Goal: Information Seeking & Learning: Understand process/instructions

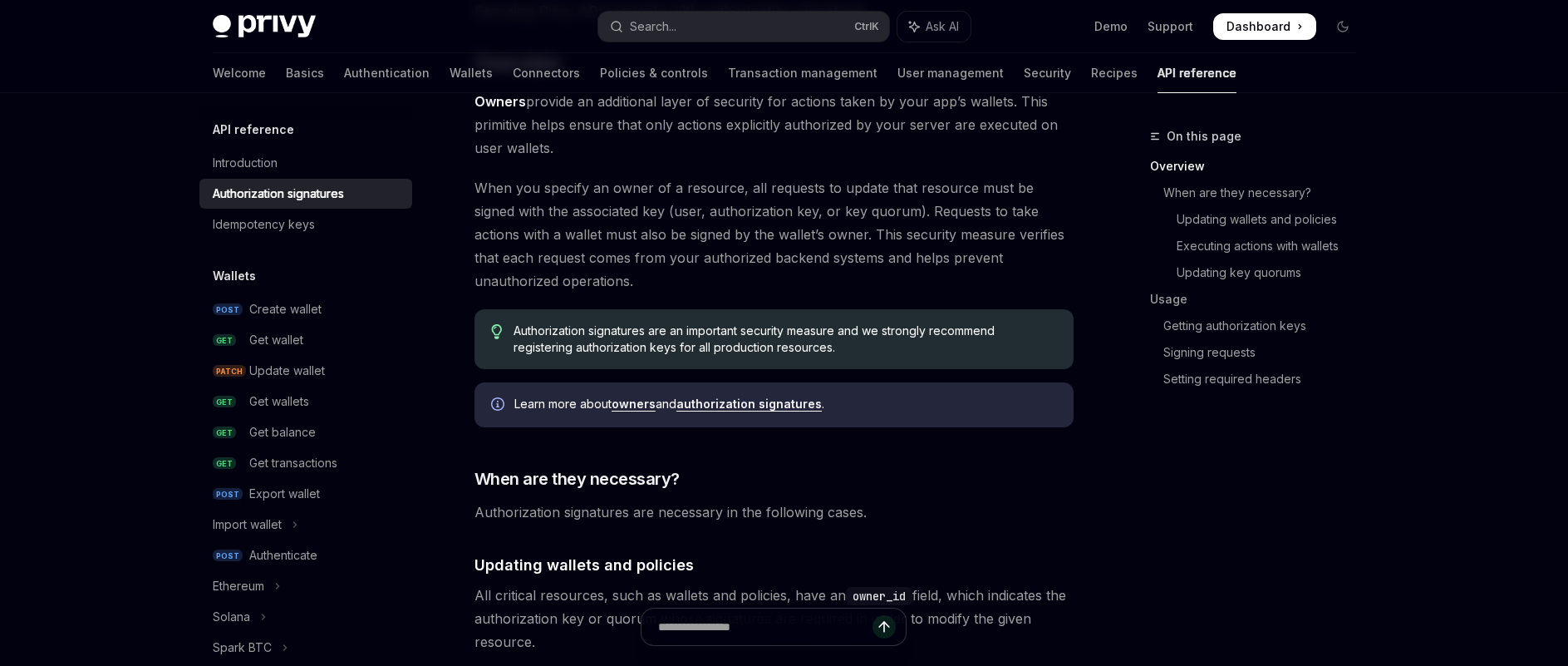
scroll to position [166, 0]
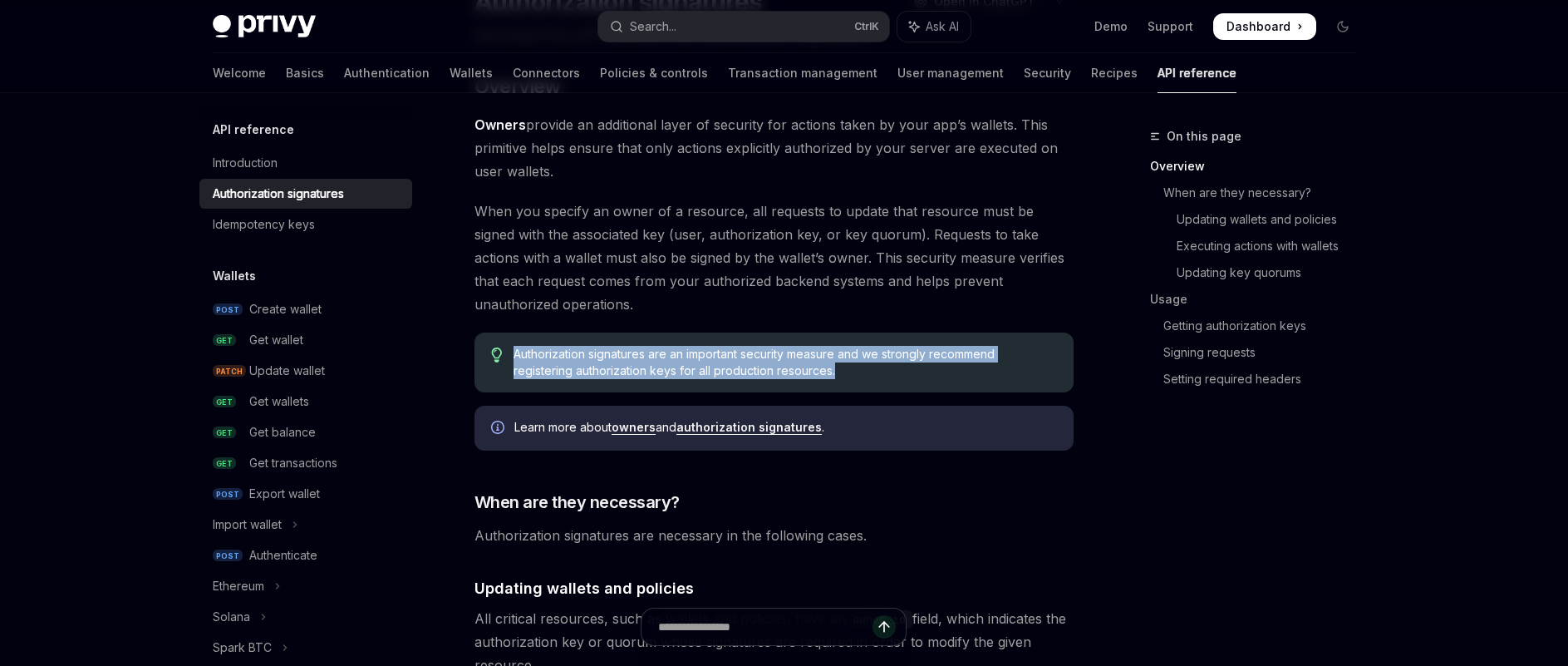
drag, startPoint x: 508, startPoint y: 356, endPoint x: 925, endPoint y: 369, distance: 417.2
click at [925, 369] on div "Authorization signatures are an important security measure and we strongly reco…" at bounding box center [774, 363] width 599 height 60
click at [666, 369] on span "Authorization signatures are an important security measure and we strongly reco…" at bounding box center [785, 363] width 543 height 34
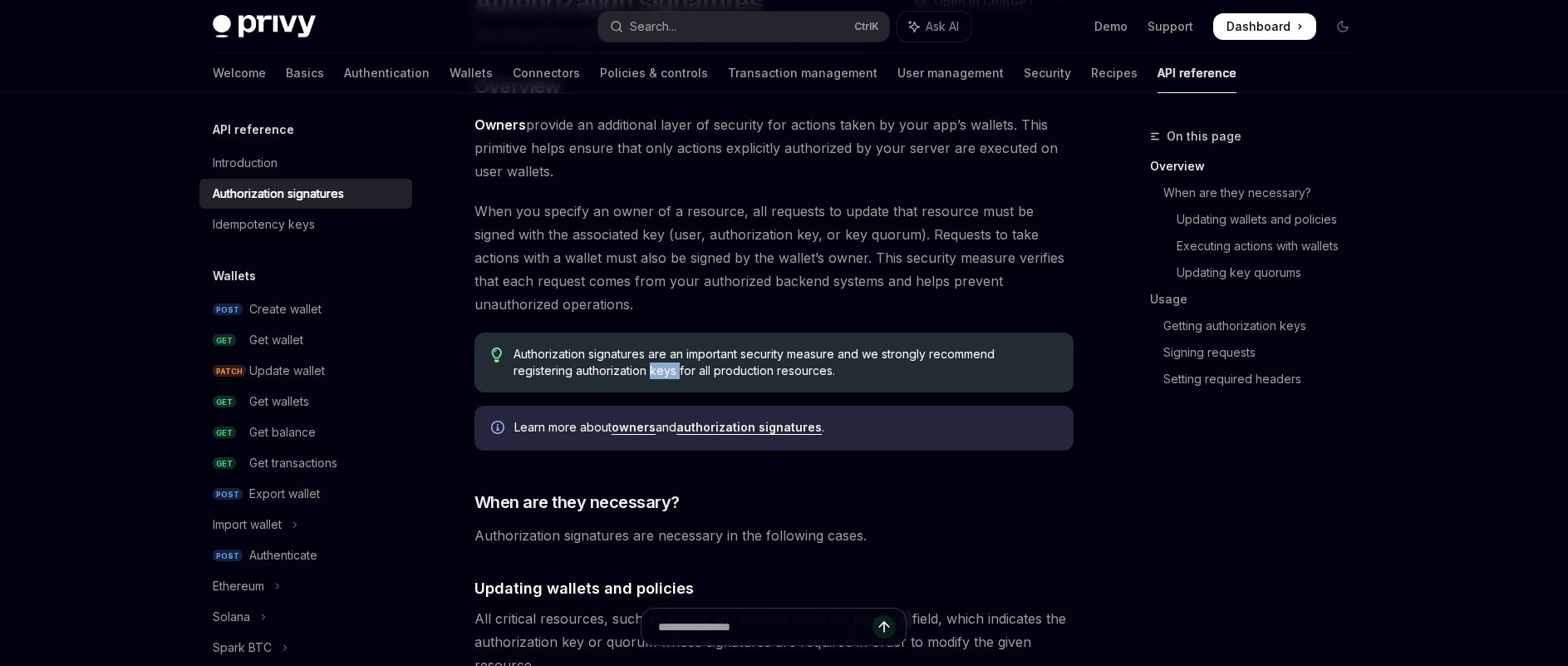
click at [666, 369] on span "Authorization signatures are an important security measure and we strongly reco…" at bounding box center [785, 363] width 543 height 34
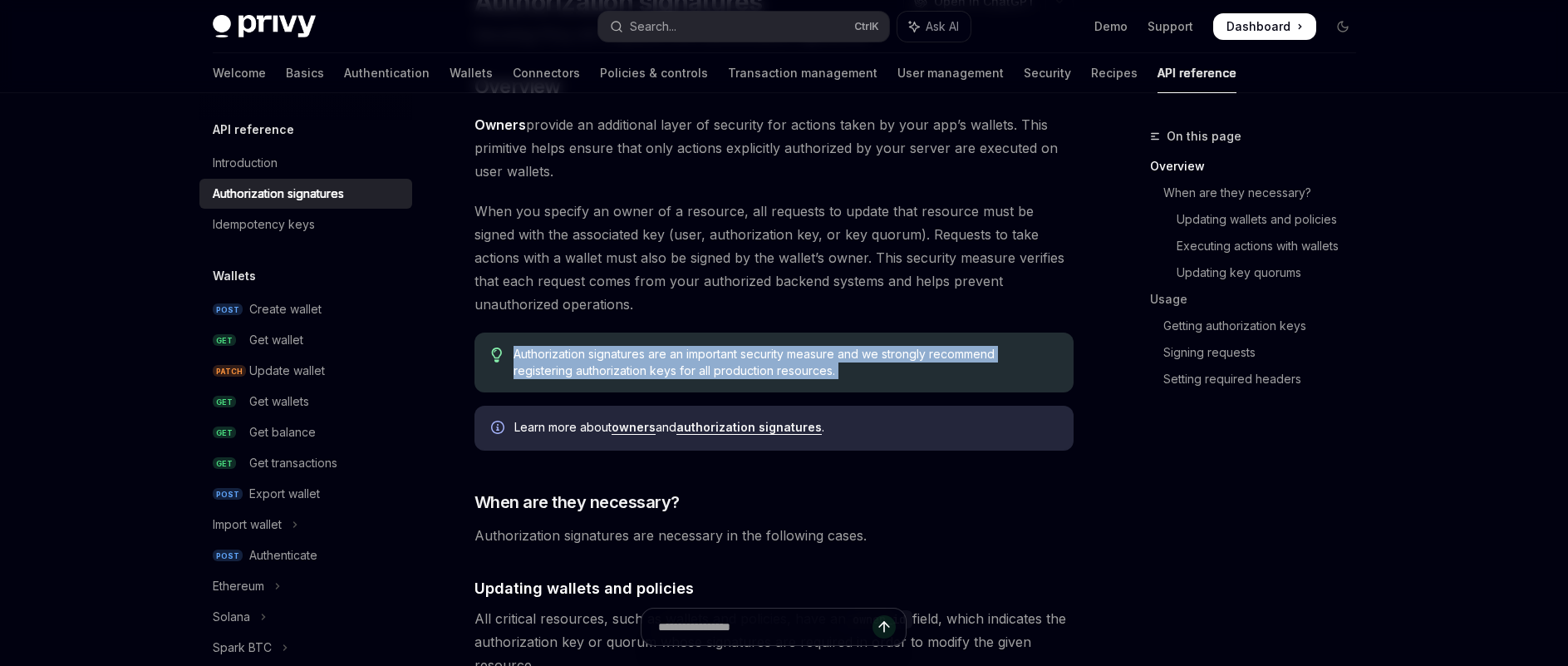
click at [666, 369] on span "Authorization signatures are an important security measure and we strongly reco…" at bounding box center [785, 363] width 543 height 34
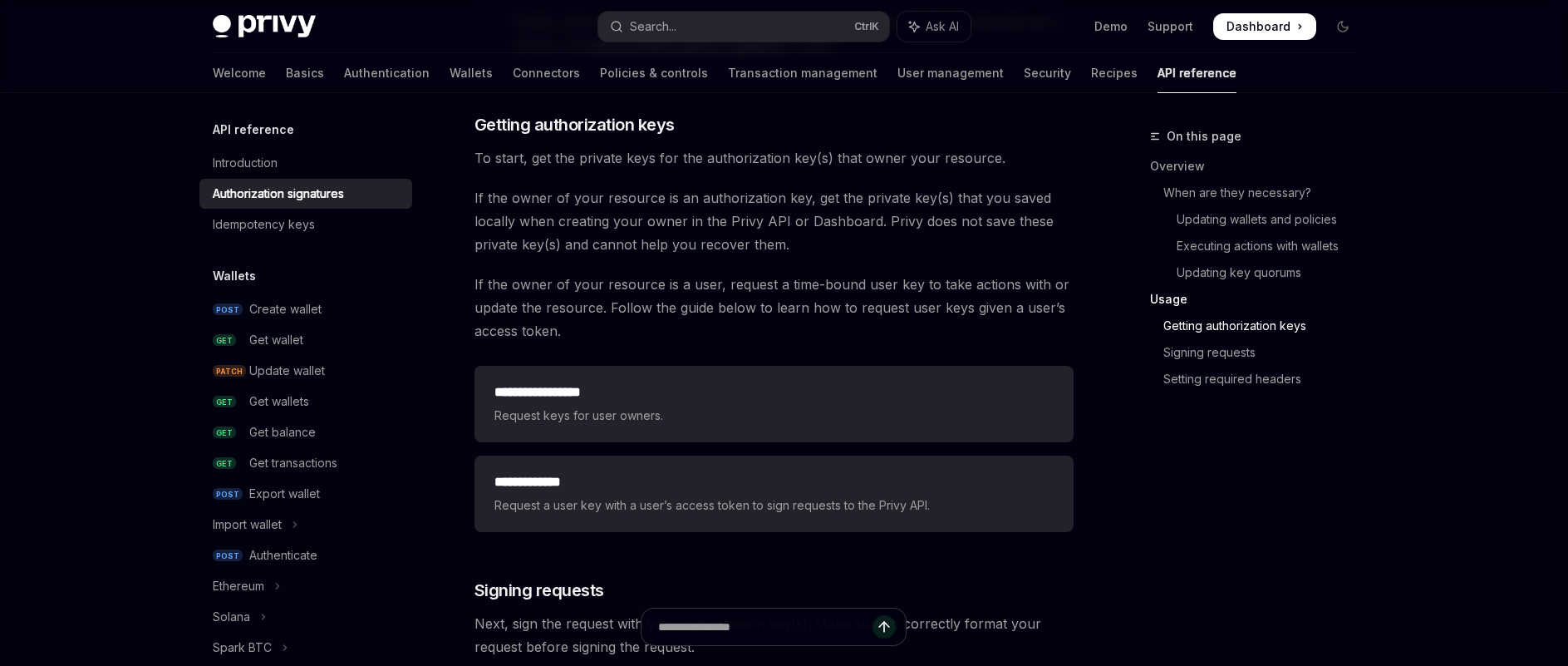
scroll to position [2078, 0]
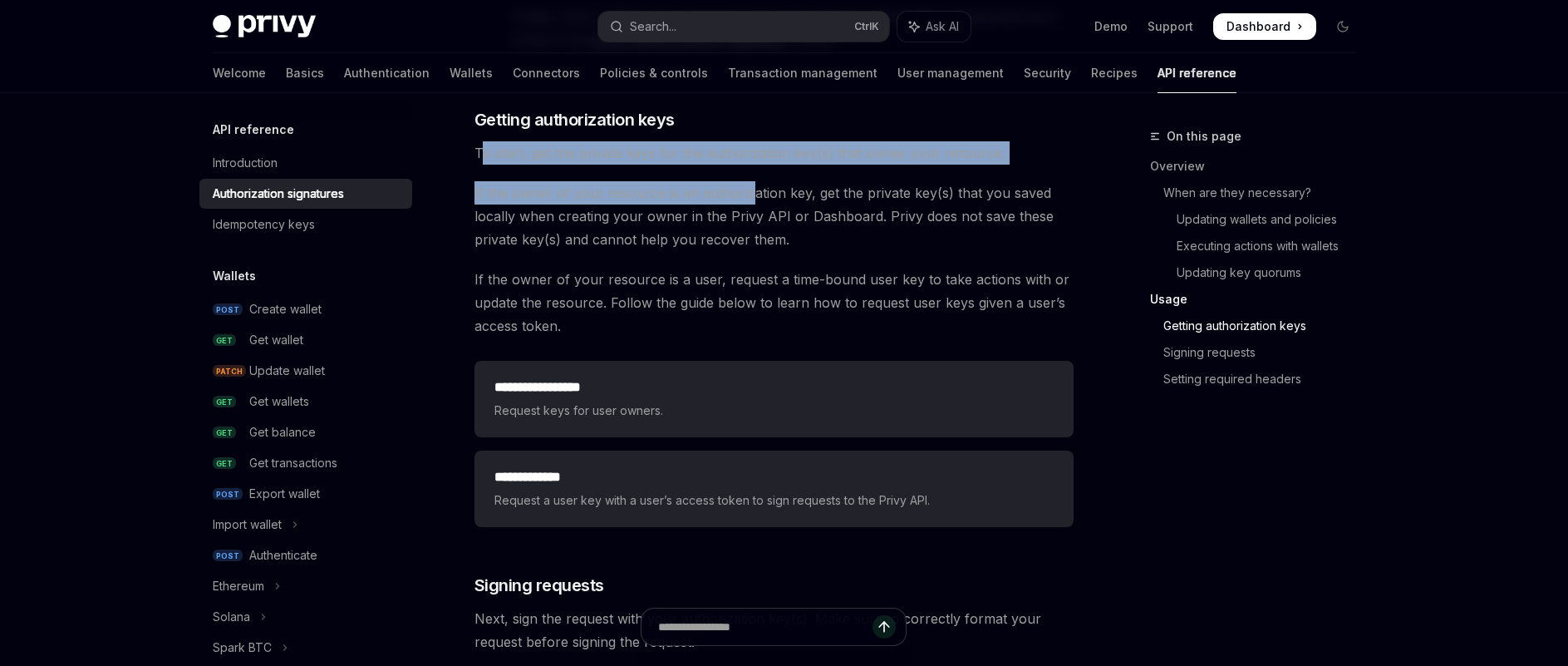
drag, startPoint x: 483, startPoint y: 146, endPoint x: 747, endPoint y: 174, distance: 265.5
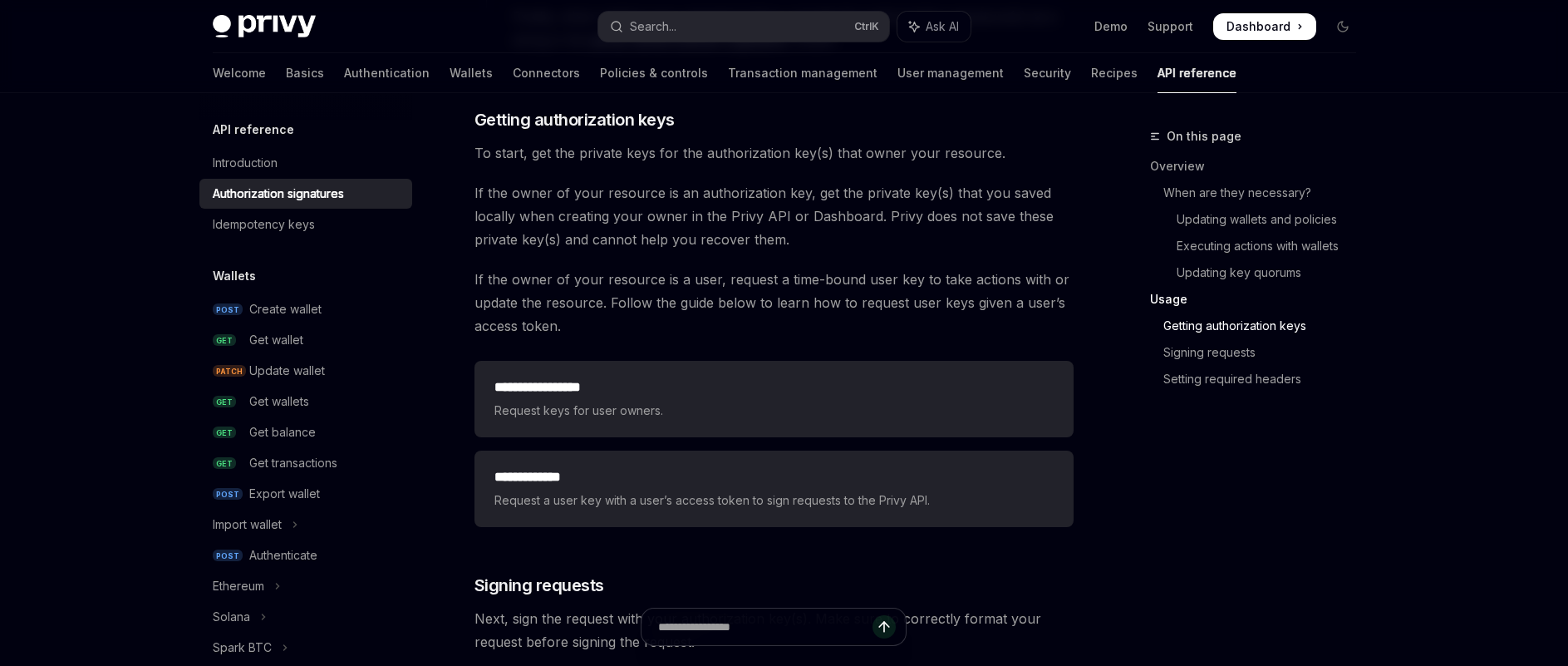
click at [963, 278] on span "If the owner of your resource is a user, request a time-bound user key to take …" at bounding box center [774, 302] width 599 height 70
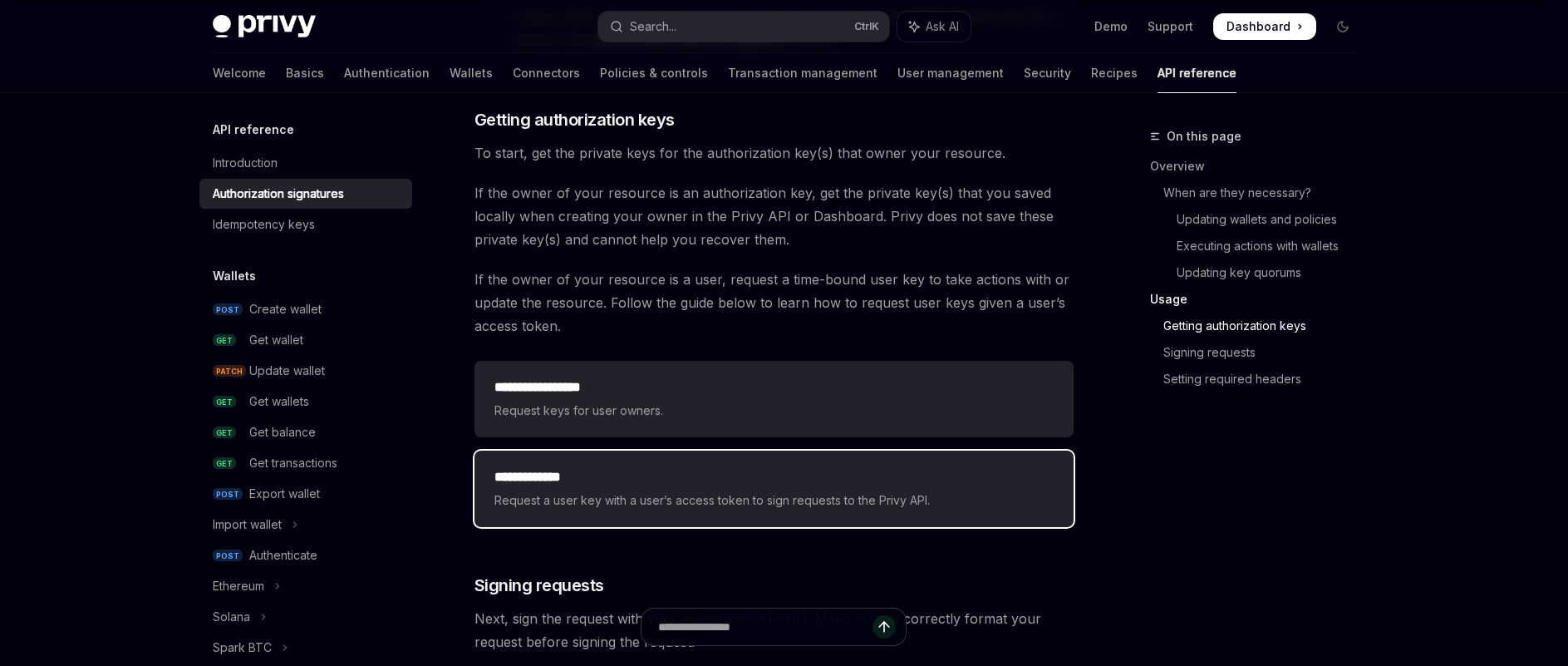
click at [699, 494] on span "Request a user key with a user’s access token to sign requests to the Privy API." at bounding box center [773, 501] width 559 height 20
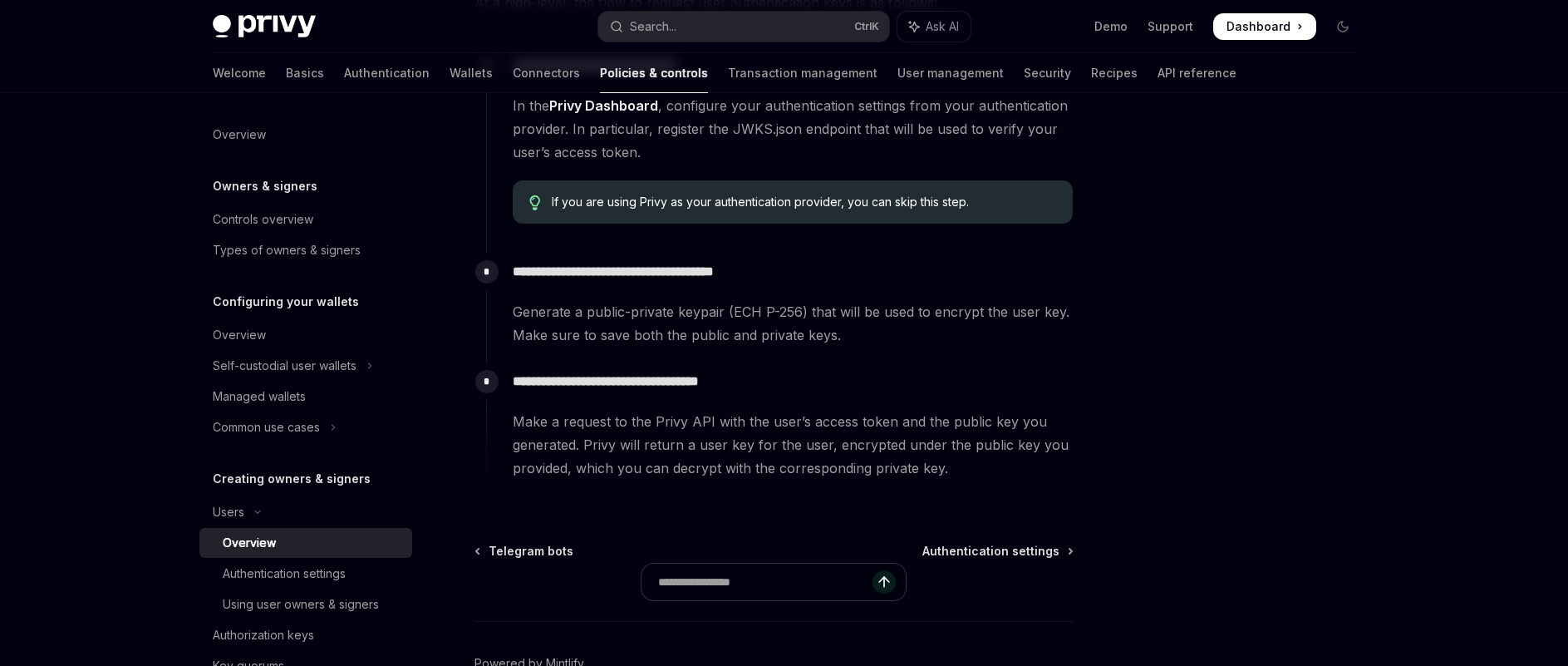
scroll to position [582, 0]
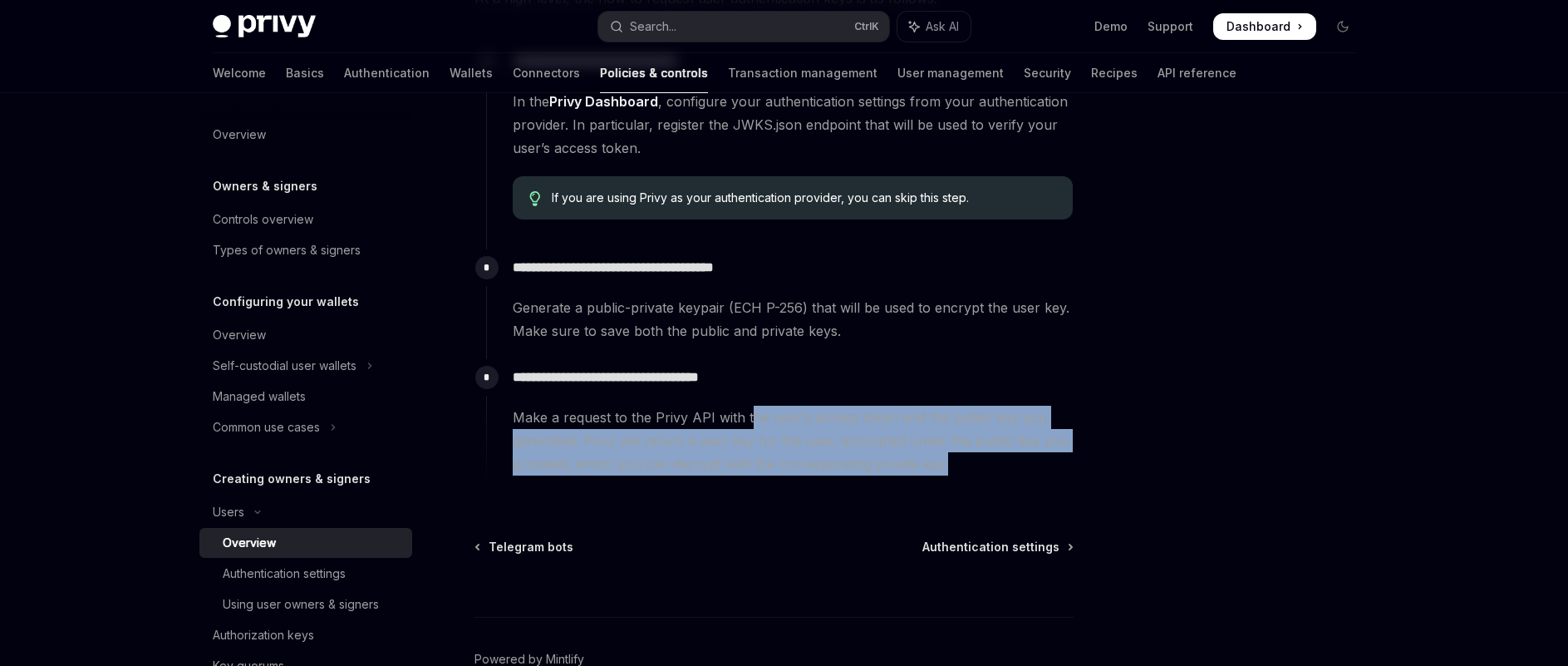
drag, startPoint x: 746, startPoint y: 418, endPoint x: 1042, endPoint y: 454, distance: 298.2
click at [1042, 454] on span "Make a request to the Privy API with the user’s access token and the public key…" at bounding box center [793, 440] width 560 height 70
click at [989, 549] on span "Authentication settings" at bounding box center [991, 547] width 137 height 17
type textarea "*"
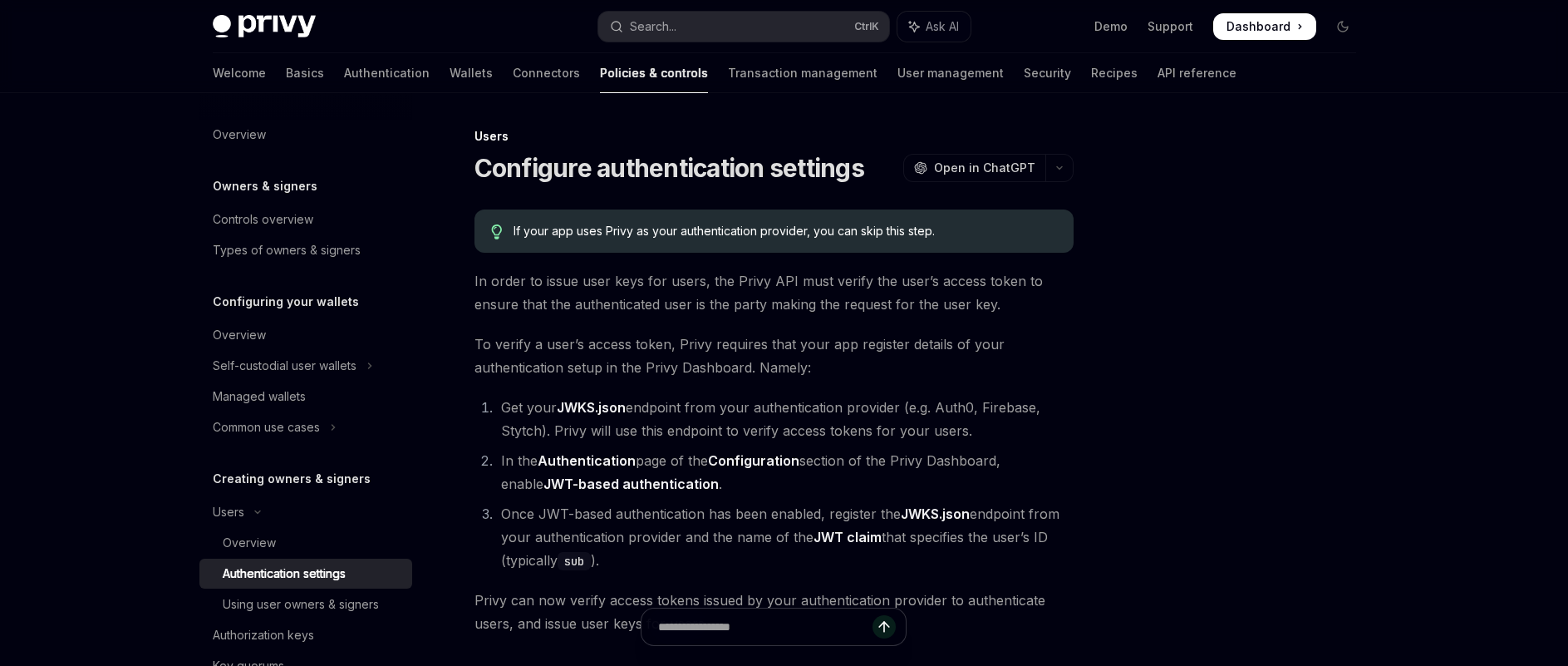
click at [1232, 584] on div at bounding box center [1244, 396] width 253 height 540
click at [1490, 231] on div "Skip to main content Privy Docs home page Search... Ctrl K Ask AI Demo Support …" at bounding box center [784, 452] width 1568 height 904
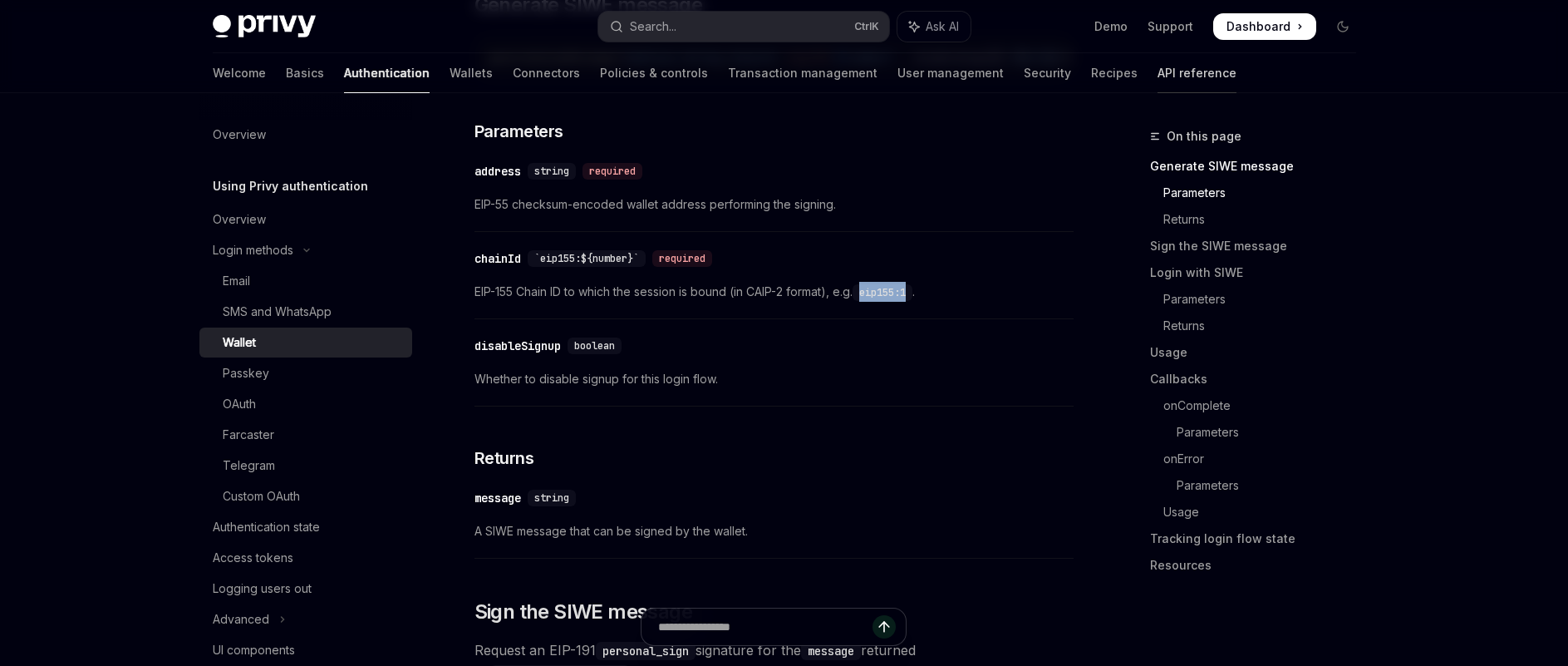
click at [1158, 76] on link "API reference" at bounding box center [1197, 73] width 79 height 40
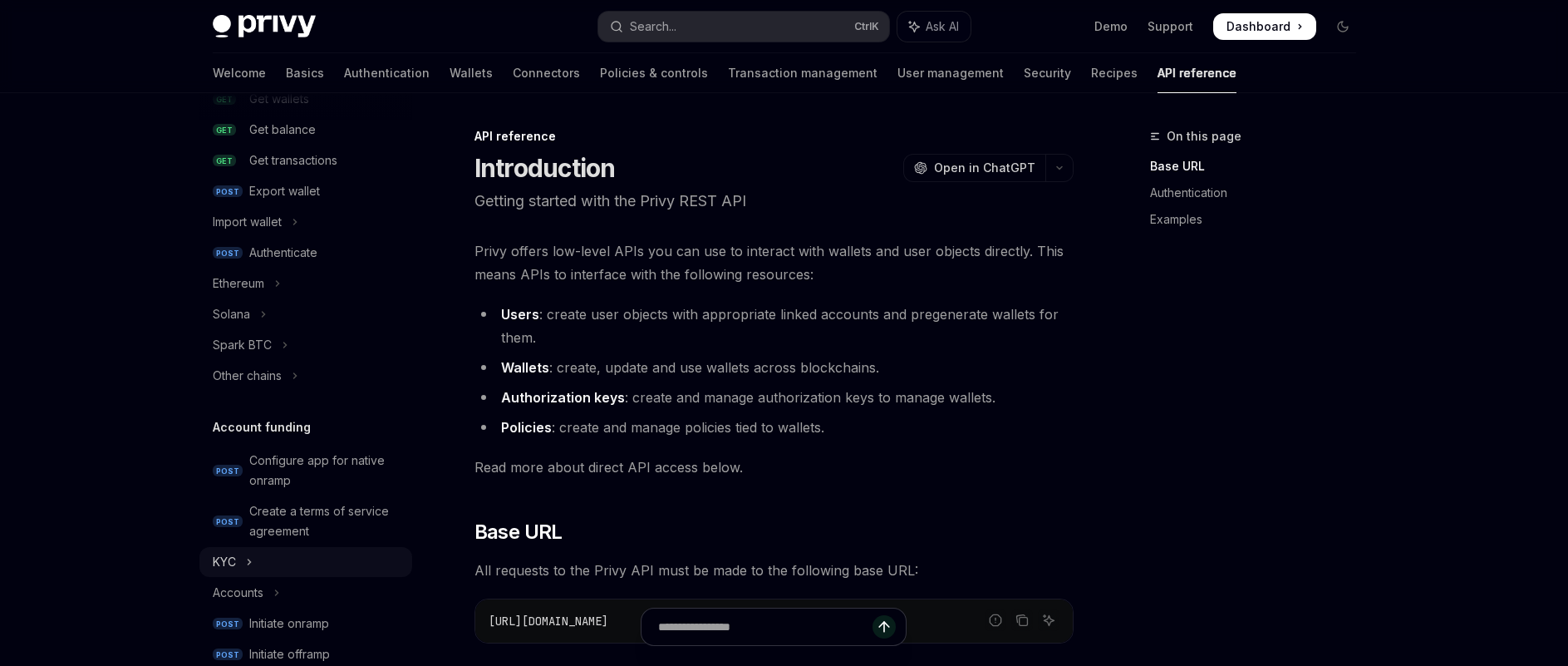
scroll to position [249, 0]
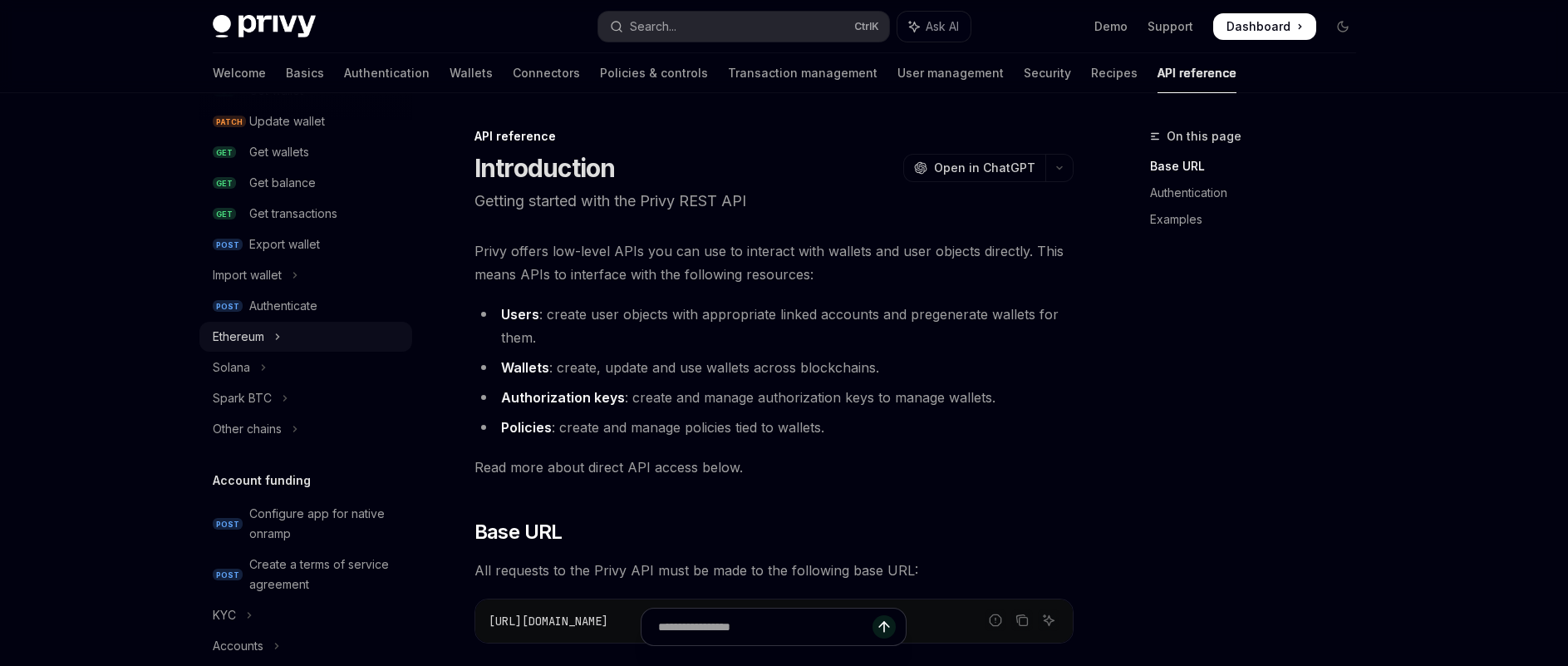
click at [280, 333] on icon "Toggle Ethereum section" at bounding box center [278, 336] width 7 height 20
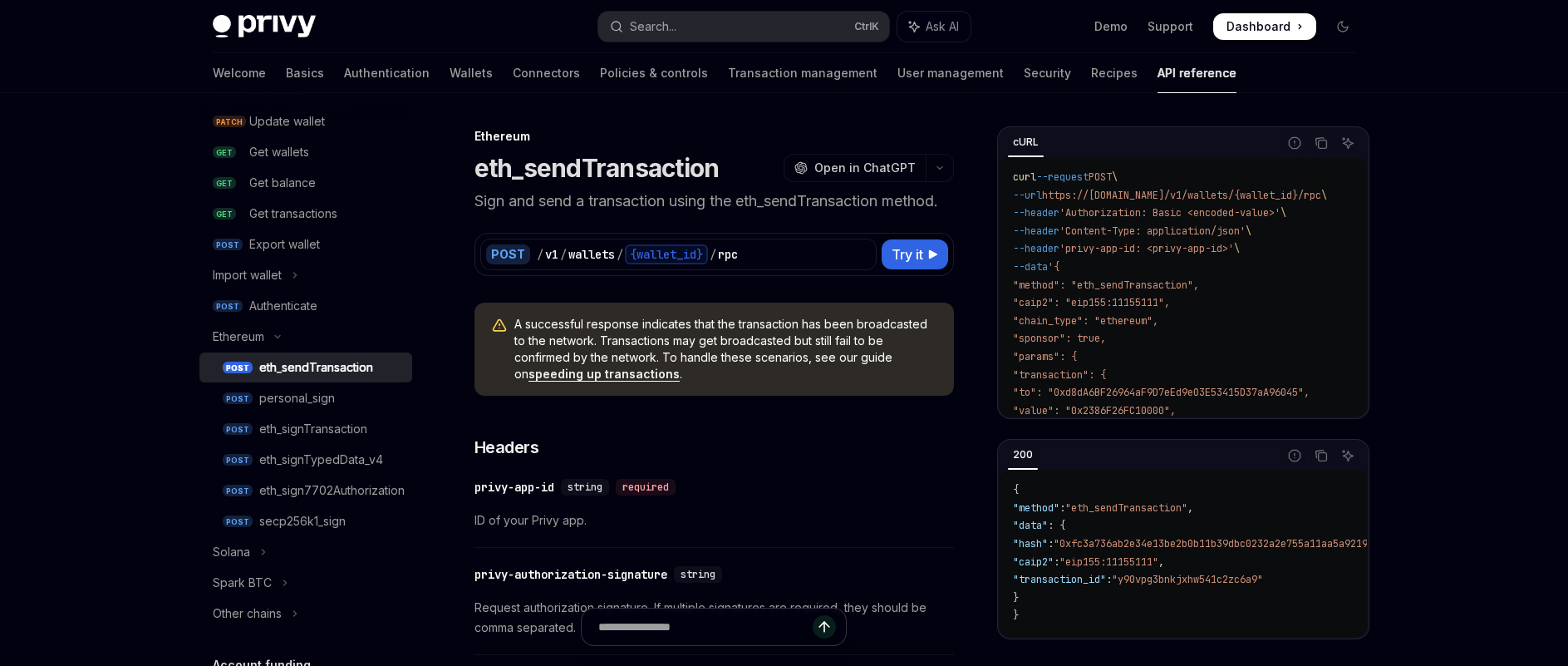
click at [285, 366] on div "eth_sendTransaction" at bounding box center [316, 367] width 114 height 20
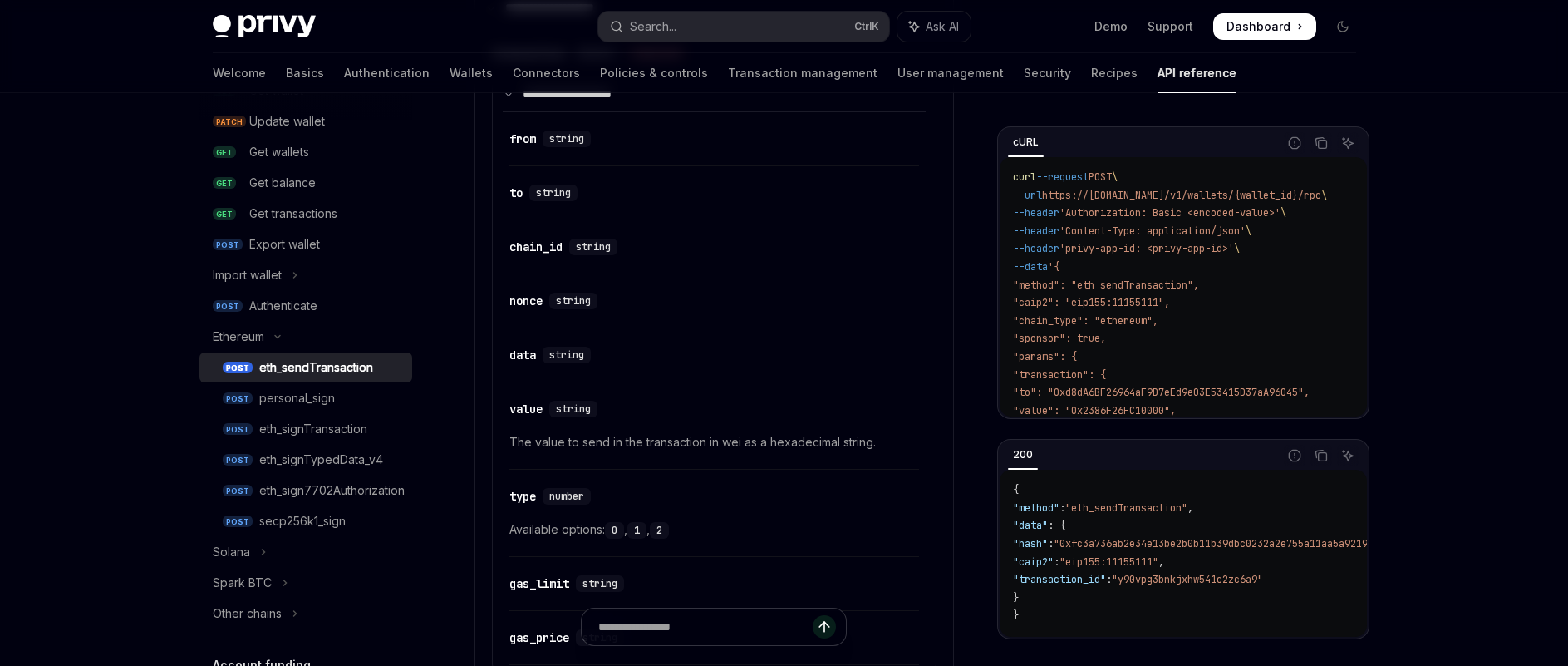
scroll to position [1081, 0]
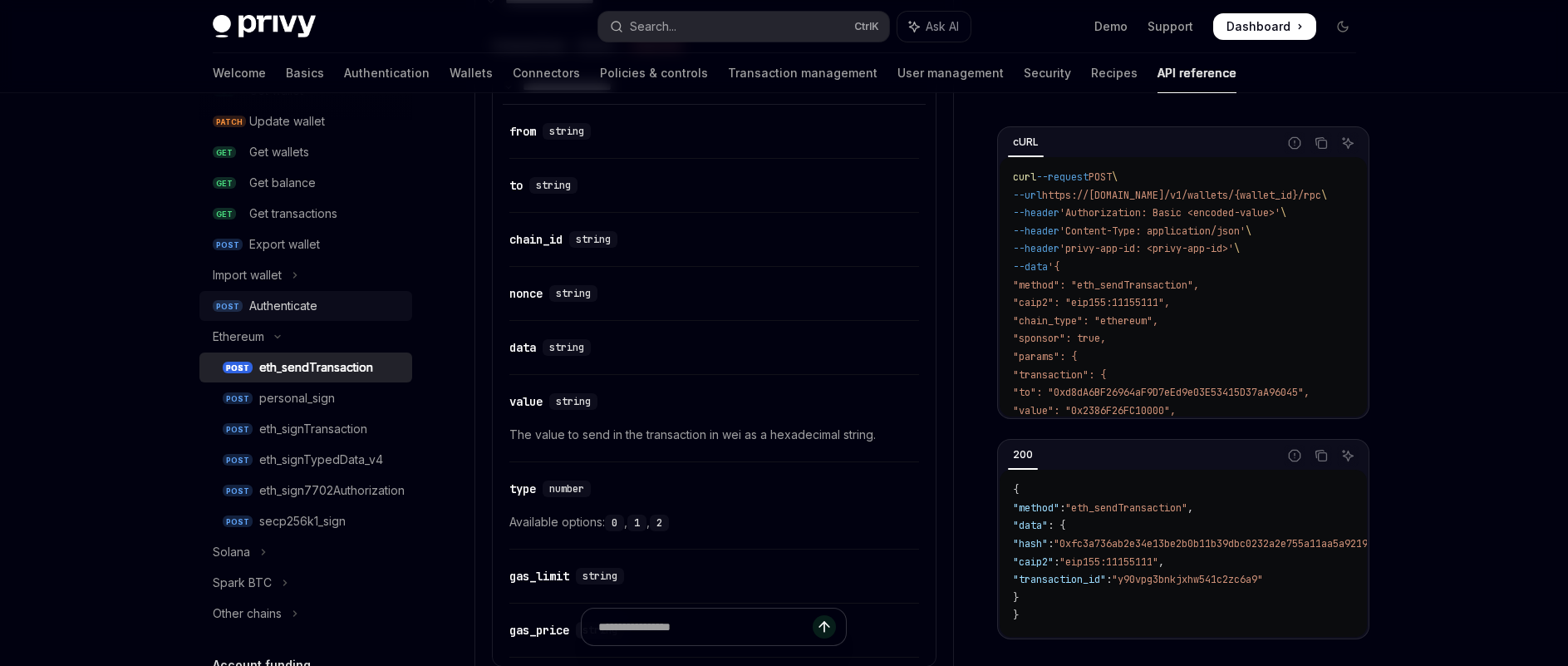
click at [297, 312] on div "Authenticate" at bounding box center [283, 306] width 68 height 20
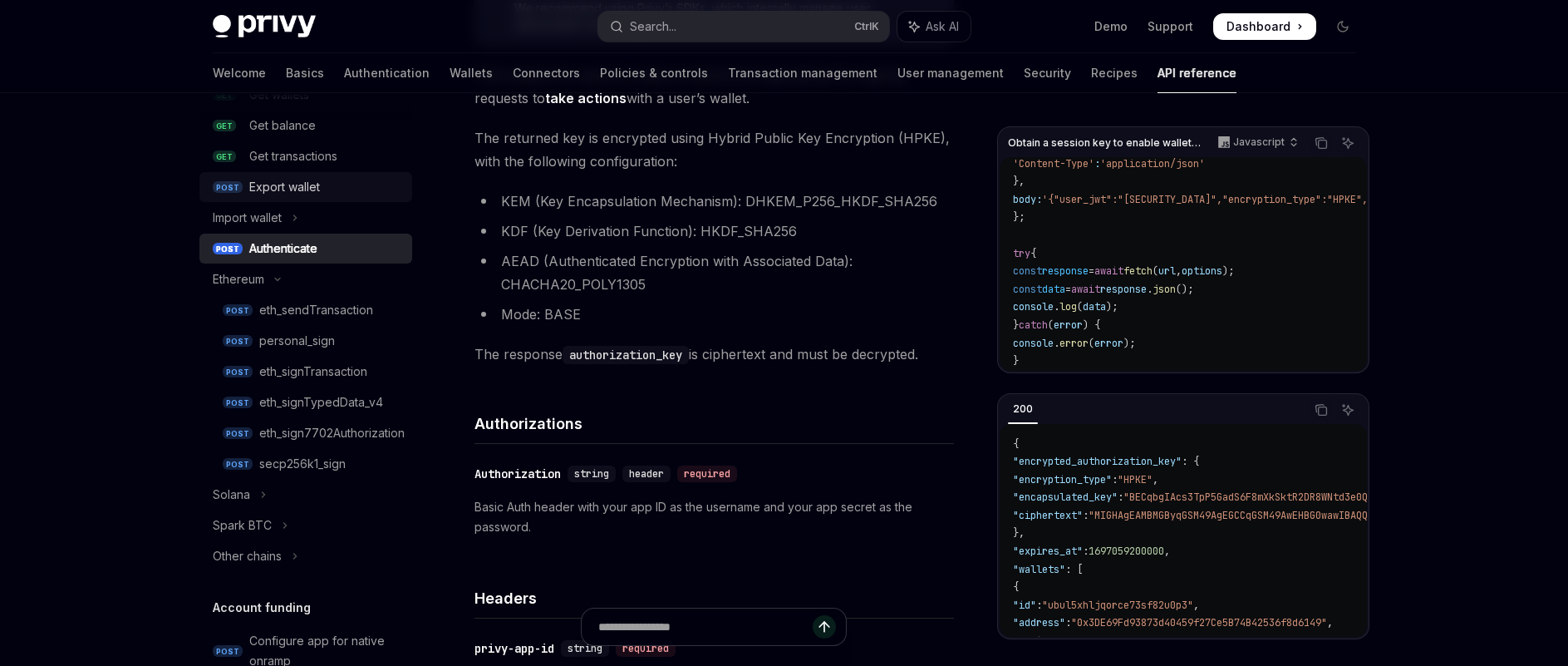
scroll to position [333, 0]
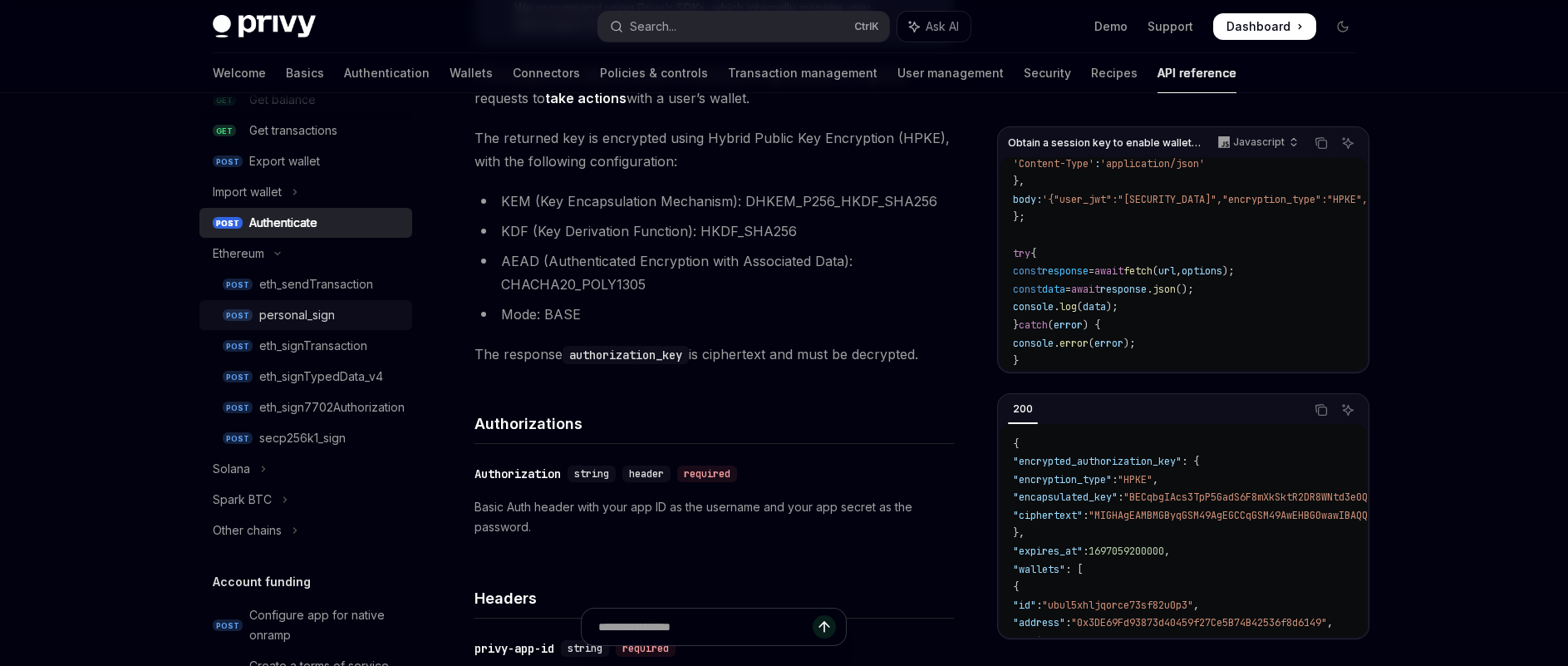
click at [355, 318] on div "personal_sign" at bounding box center [331, 315] width 143 height 20
type textarea "*"
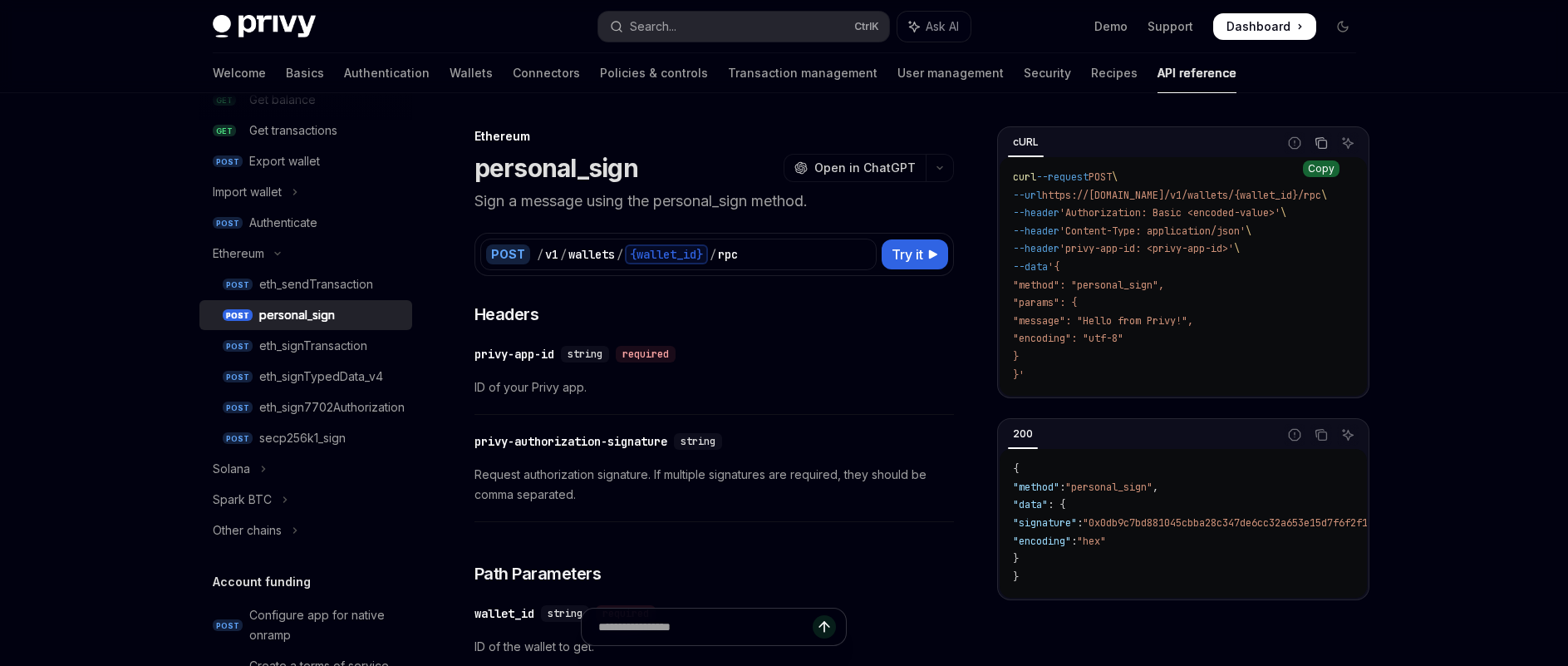
click at [1312, 140] on button "Copy the contents from the code block" at bounding box center [1321, 142] width 21 height 21
